Goal: Book appointment/travel/reservation

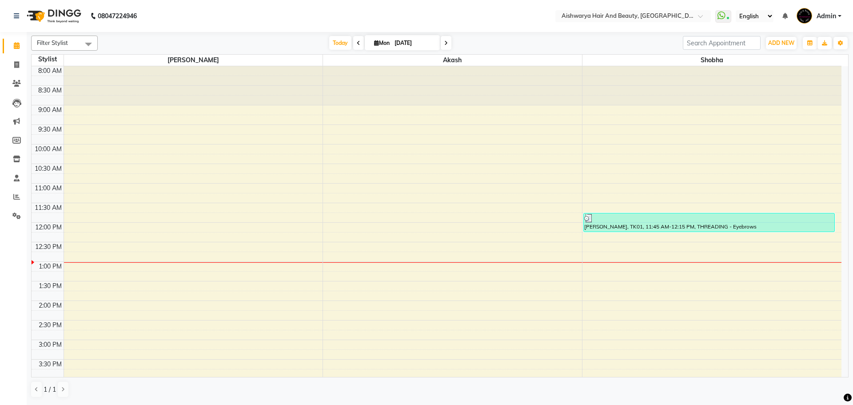
scroll to position [44, 0]
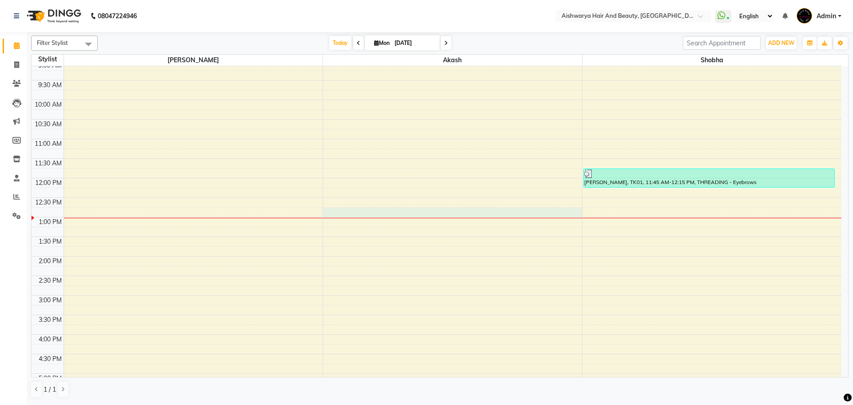
click at [336, 209] on div "8:00 AM 8:30 AM 9:00 AM 9:30 AM 10:00 AM 10:30 AM 11:00 AM 11:30 AM 12:00 PM 12…" at bounding box center [437, 276] width 810 height 508
select select "19059"
select select "tentative"
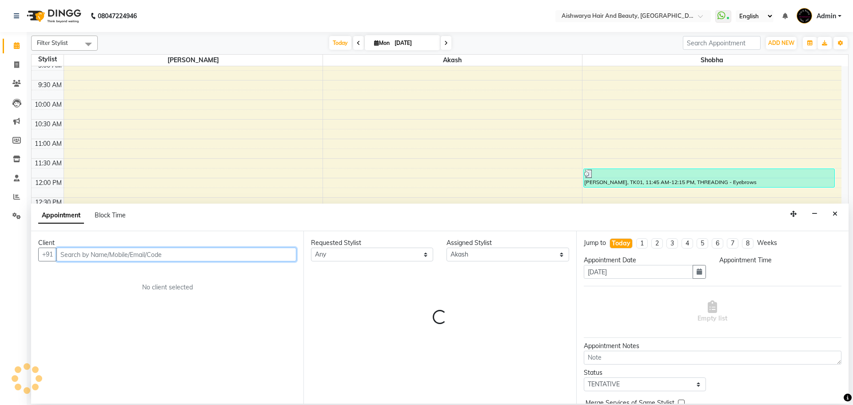
select select "765"
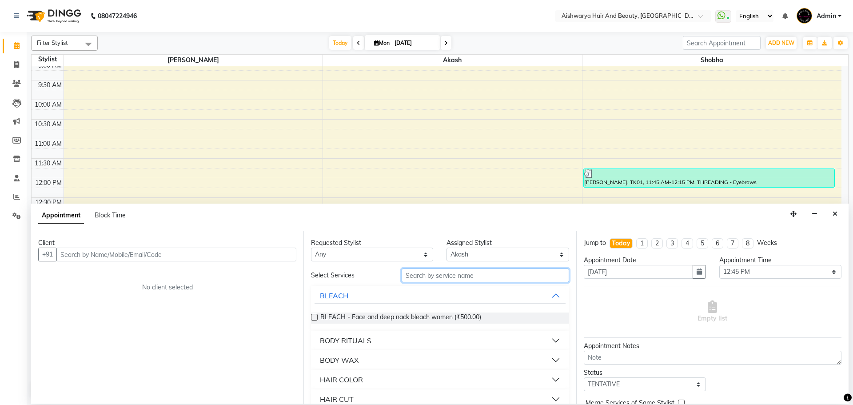
click at [470, 281] on input "text" at bounding box center [486, 275] width 168 height 14
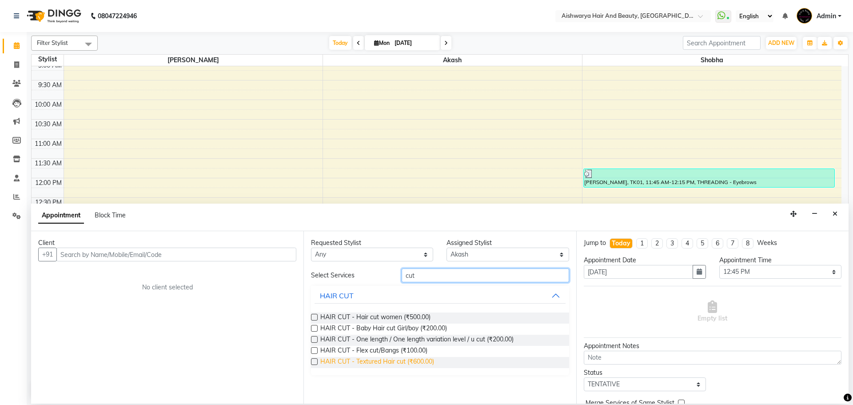
type input "cut"
click at [394, 362] on span "HAIR CUT - Textured Hair cut (₹600.00)" at bounding box center [377, 362] width 114 height 11
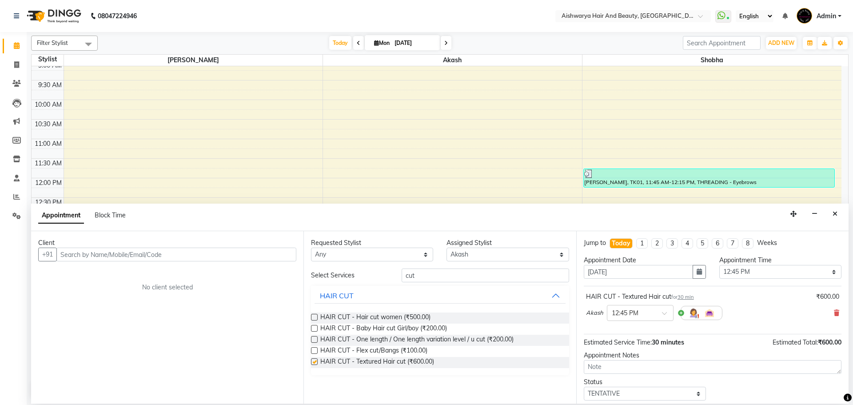
checkbox input "false"
click at [200, 252] on input "text" at bounding box center [176, 255] width 240 height 14
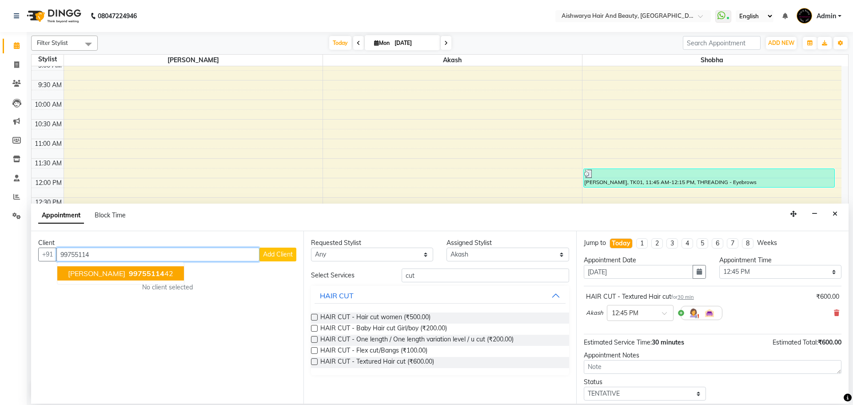
drag, startPoint x: 118, startPoint y: 261, endPoint x: 112, endPoint y: 276, distance: 16.3
click at [115, 261] on div "[PHONE_NUMBER] [PERSON_NAME] 99755114 42 Add Client" at bounding box center [167, 255] width 258 height 14
click at [136, 275] on span "99755114" at bounding box center [147, 273] width 36 height 9
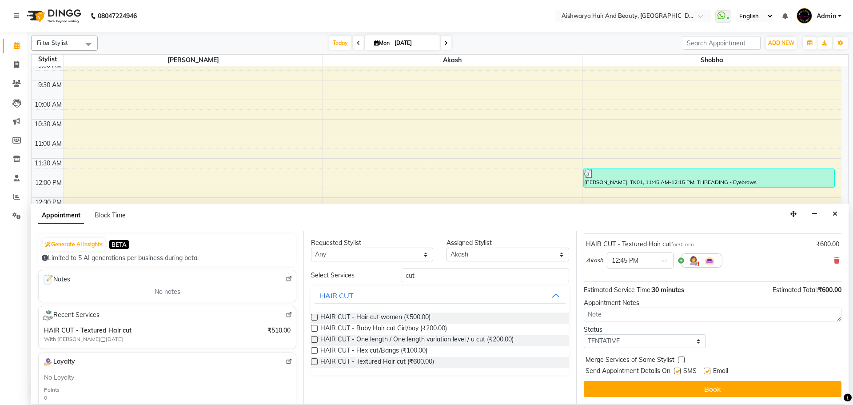
scroll to position [53, 0]
type input "9975511442"
click at [654, 342] on select "Select TENTATIVE CONFIRM CHECK-IN UPCOMING" at bounding box center [645, 341] width 122 height 14
select select "check-in"
click at [584, 334] on select "Select TENTATIVE CONFIRM CHECK-IN UPCOMING" at bounding box center [645, 341] width 122 height 14
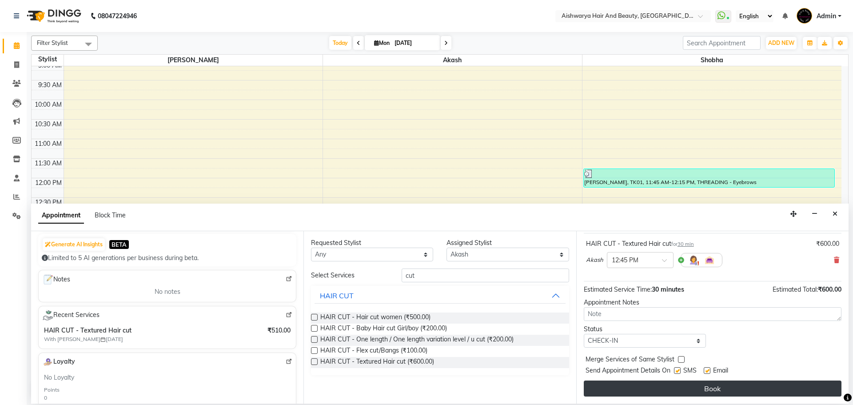
click at [657, 392] on button "Book" at bounding box center [713, 388] width 258 height 16
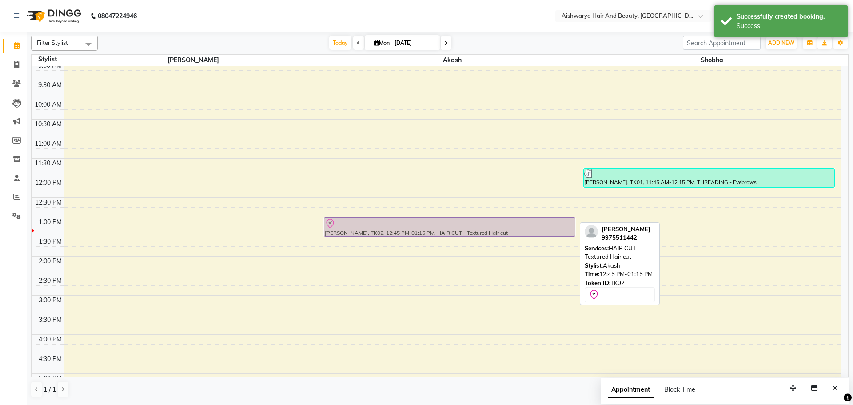
drag, startPoint x: 394, startPoint y: 219, endPoint x: 397, endPoint y: 229, distance: 10.7
click at [397, 229] on div "[PERSON_NAME], TK02, 12:45 PM-01:15 PM, HAIR CUT - Textured Hair cut [PERSON_NA…" at bounding box center [452, 276] width 259 height 508
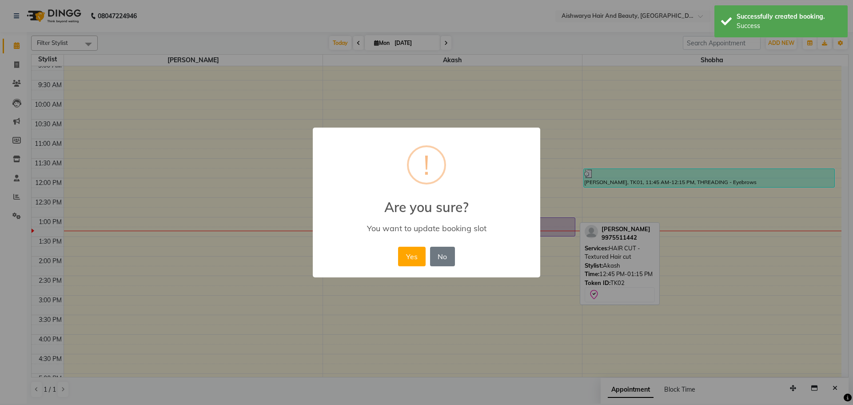
click at [409, 256] on button "Yes" at bounding box center [411, 257] width 27 height 20
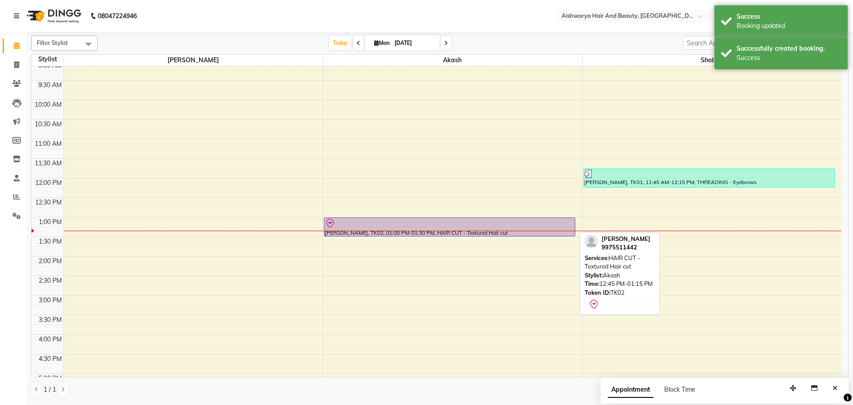
click at [379, 224] on div at bounding box center [450, 223] width 250 height 11
select select "8"
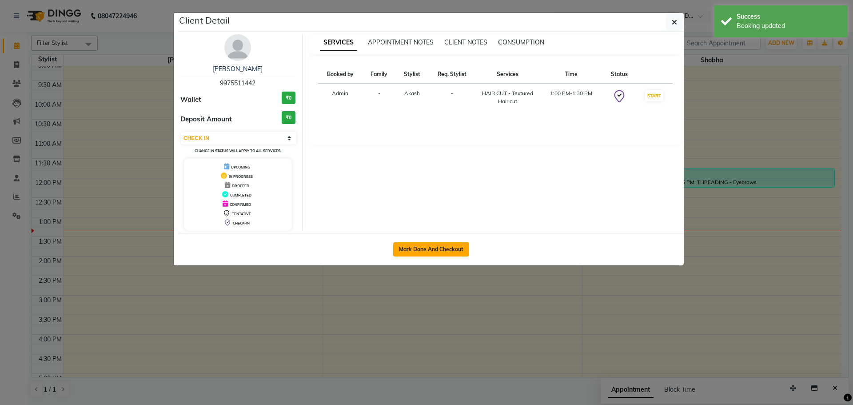
click at [426, 245] on button "Mark Done And Checkout" at bounding box center [431, 249] width 76 height 14
select select "3876"
select select "service"
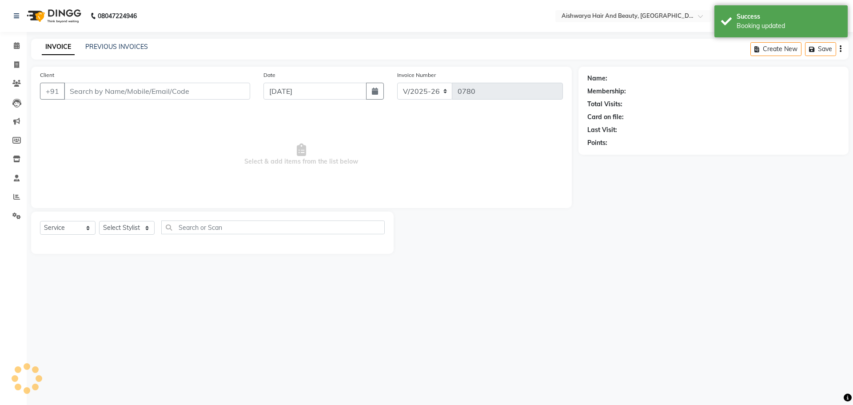
select select "3"
type input "9975511442"
select select "19059"
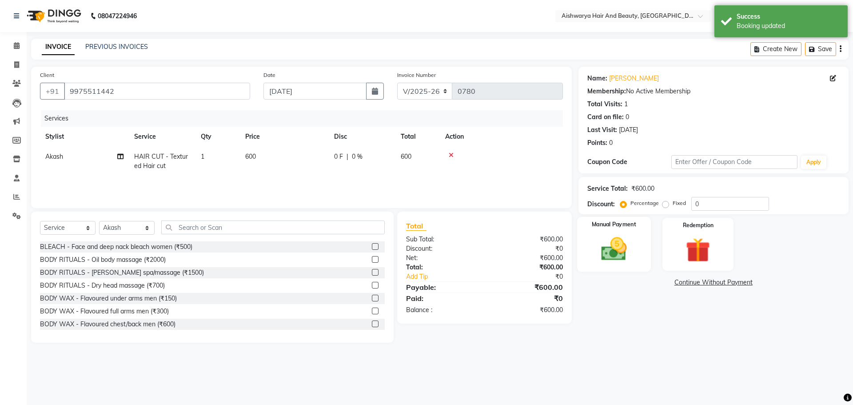
click at [624, 248] on img at bounding box center [613, 248] width 41 height 29
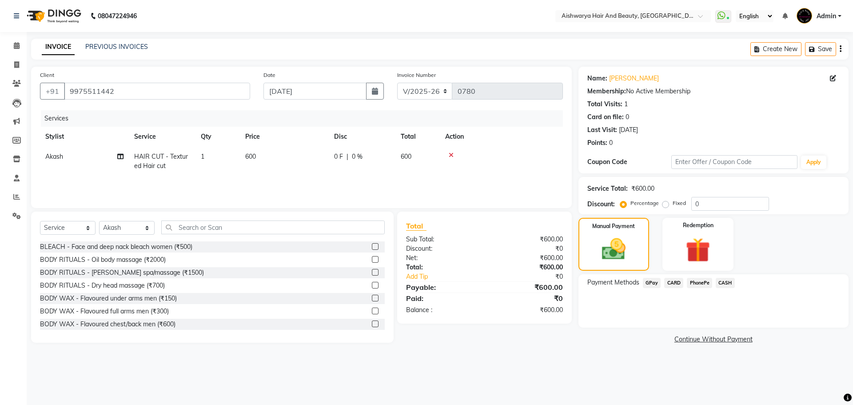
click at [727, 282] on span "CASH" at bounding box center [725, 283] width 19 height 10
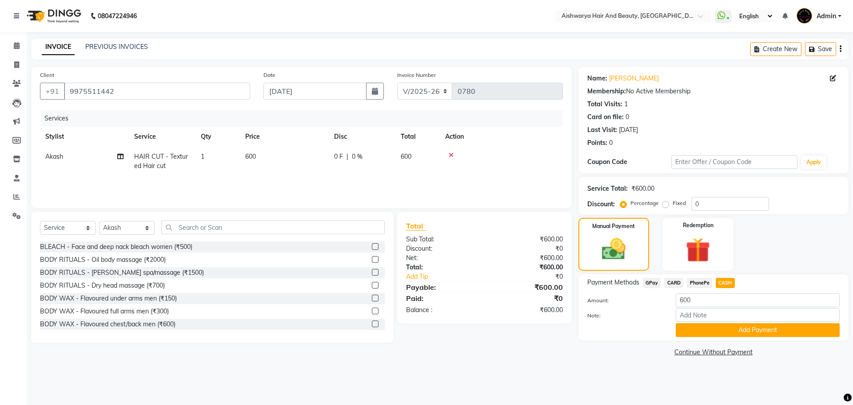
click at [703, 280] on span "PhonePe" at bounding box center [699, 283] width 25 height 10
click at [703, 334] on button "Add Payment" at bounding box center [758, 330] width 164 height 14
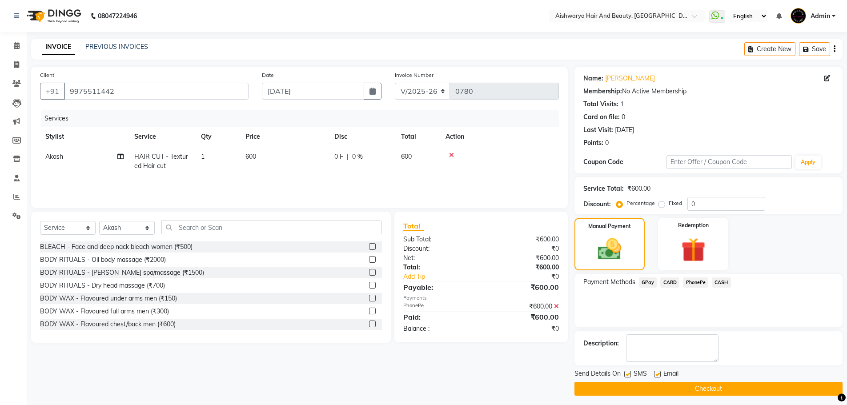
click at [676, 387] on button "Checkout" at bounding box center [708, 389] width 268 height 14
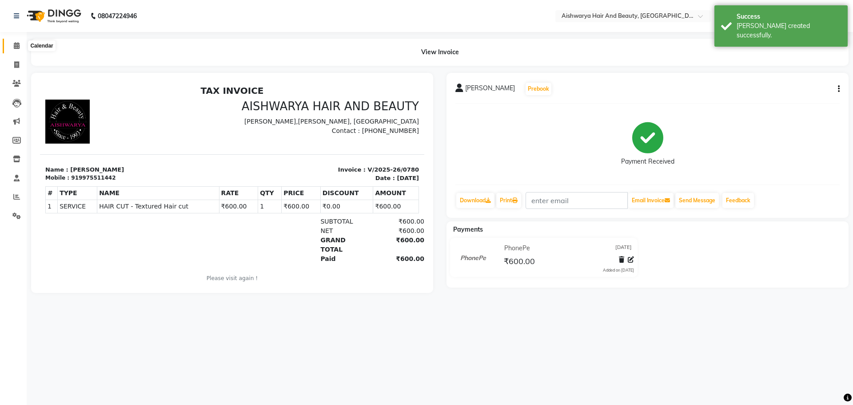
click at [13, 46] on span at bounding box center [17, 46] width 16 height 10
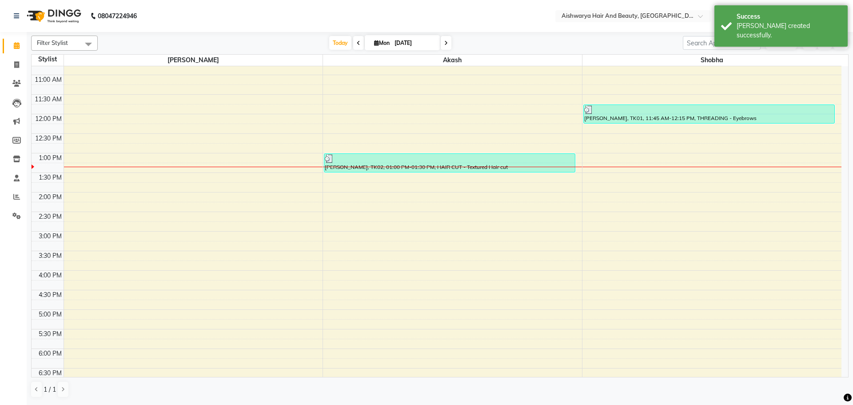
scroll to position [133, 0]
